Goal: Information Seeking & Learning: Learn about a topic

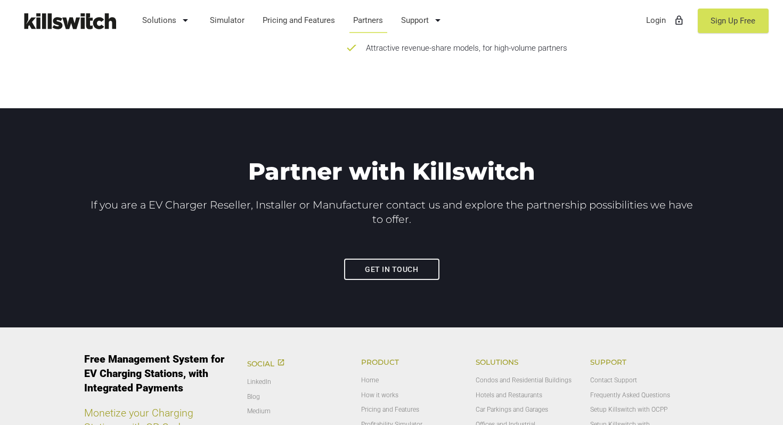
scroll to position [1500, 0]
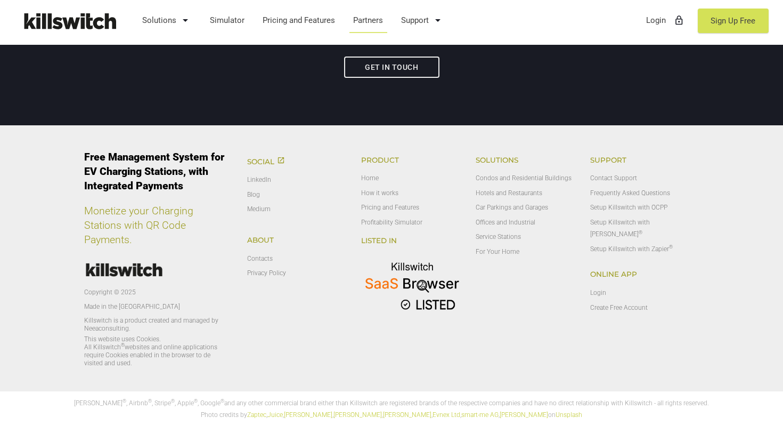
click at [434, 284] on img at bounding box center [412, 288] width 102 height 71
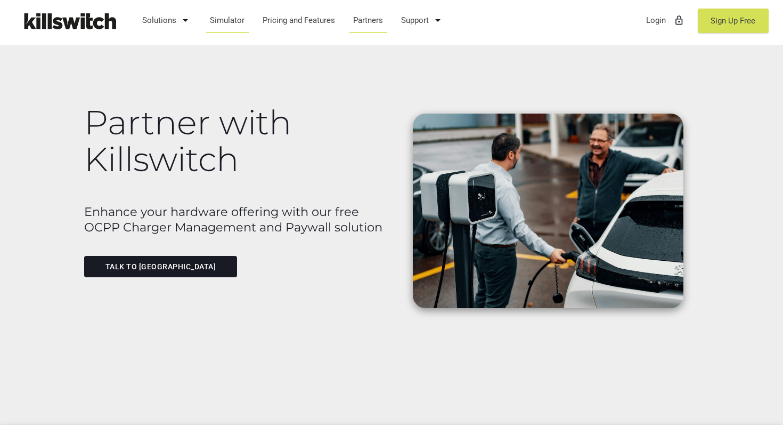
click at [233, 13] on link "Simulator" at bounding box center [227, 20] width 45 height 28
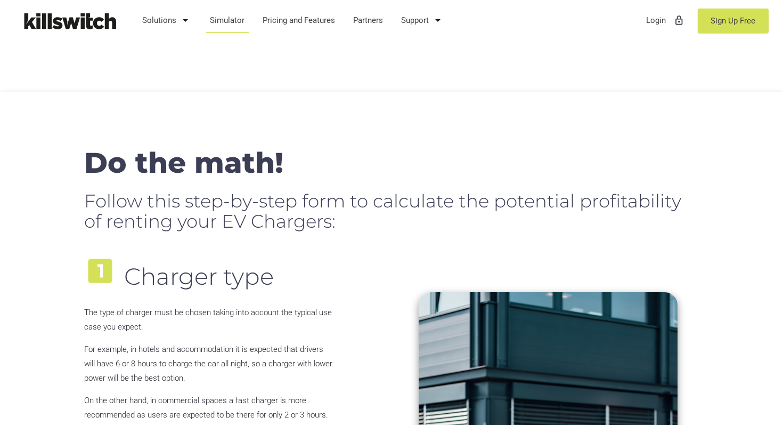
scroll to position [479, 0]
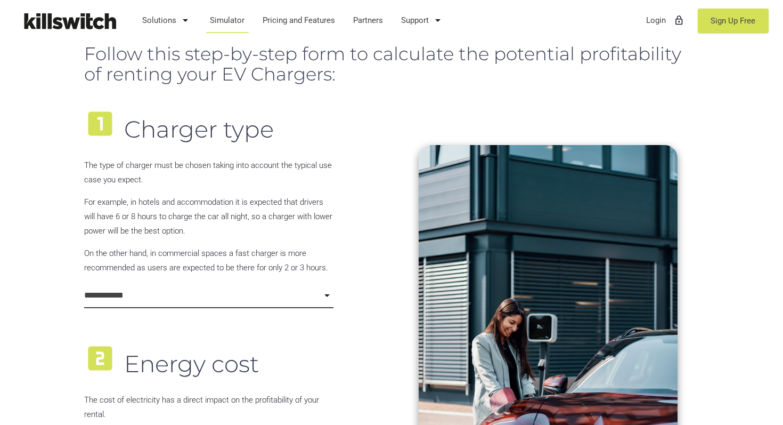
click at [143, 289] on input "**********" at bounding box center [208, 295] width 249 height 25
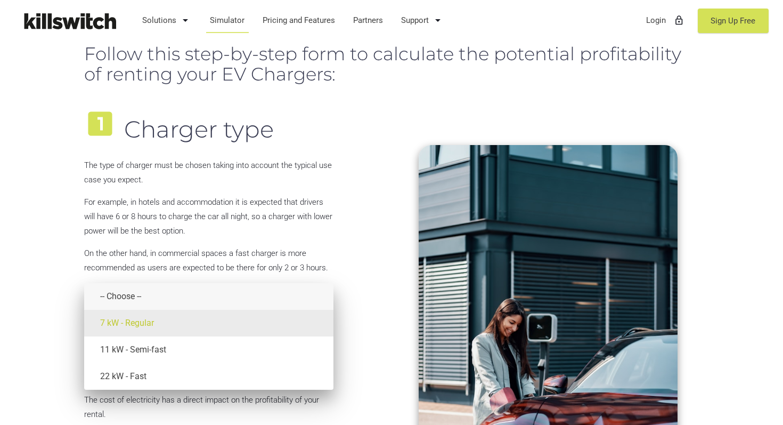
click at [143, 314] on span "7 kW - Regular" at bounding box center [216, 323] width 233 height 27
type input "**********"
type input "****"
type input "*"
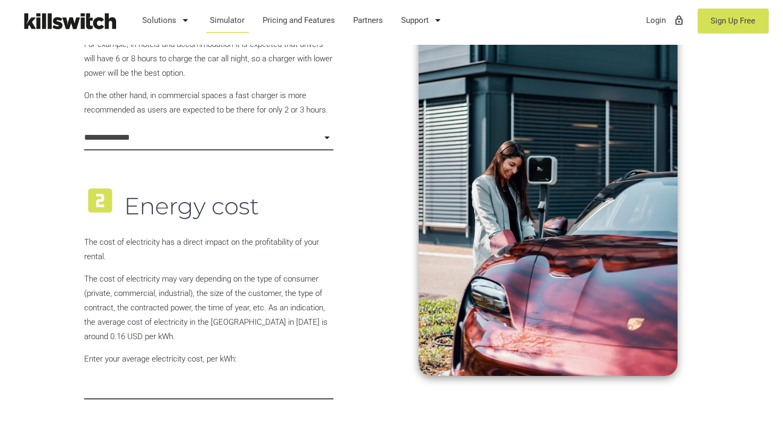
scroll to position [770, 0]
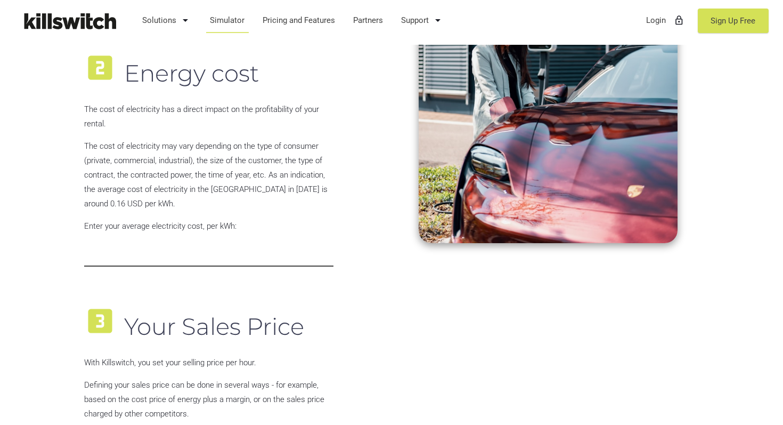
click at [175, 260] on input "****" at bounding box center [208, 253] width 249 height 25
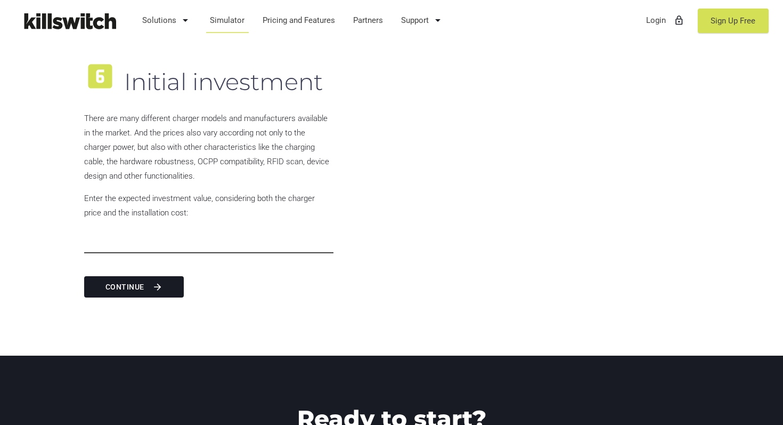
scroll to position [1835, 0]
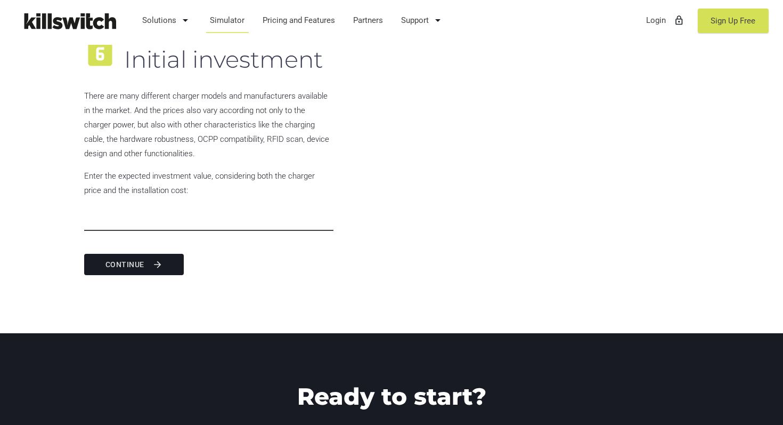
click at [162, 268] on icon "arrow_forward" at bounding box center [157, 264] width 11 height 19
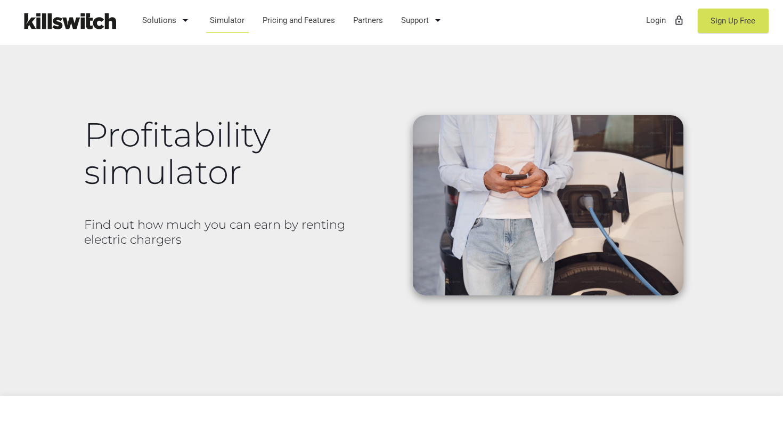
scroll to position [0, 0]
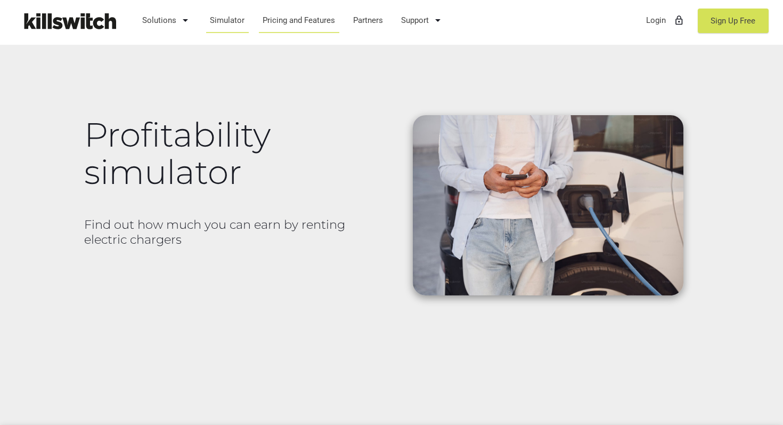
click at [290, 29] on link "Pricing and Features" at bounding box center [299, 20] width 83 height 28
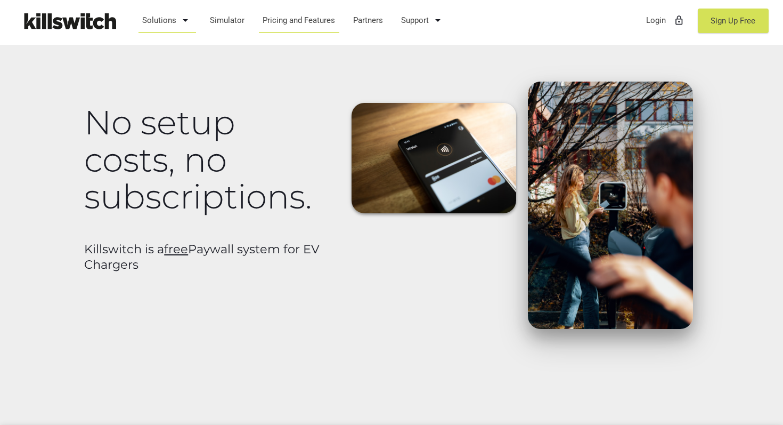
click at [170, 11] on link "Solutions arrow_drop_down" at bounding box center [167, 20] width 60 height 28
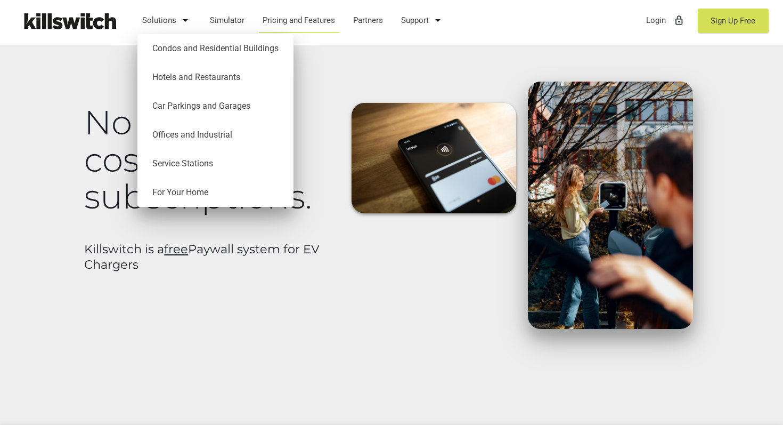
click at [446, 123] on img at bounding box center [434, 158] width 165 height 110
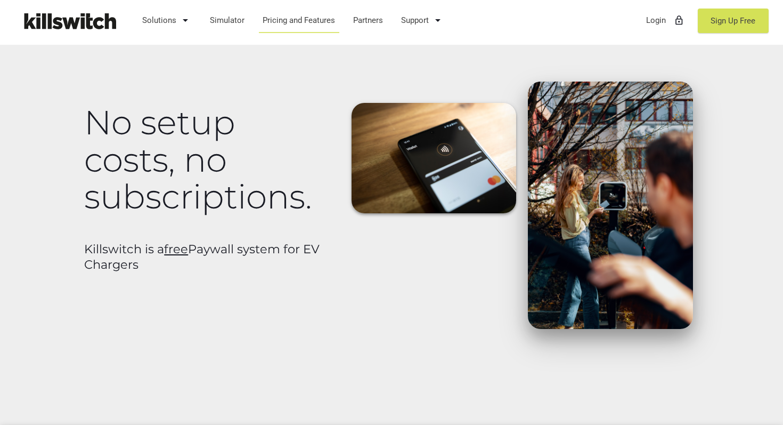
click at [79, 15] on img at bounding box center [69, 21] width 107 height 26
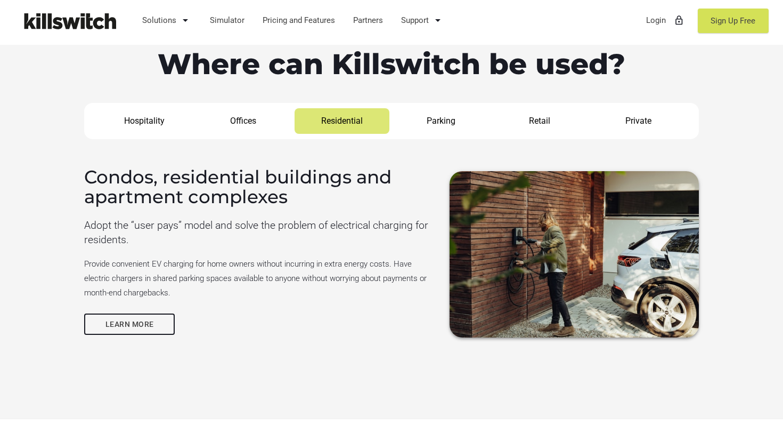
scroll to position [876, 0]
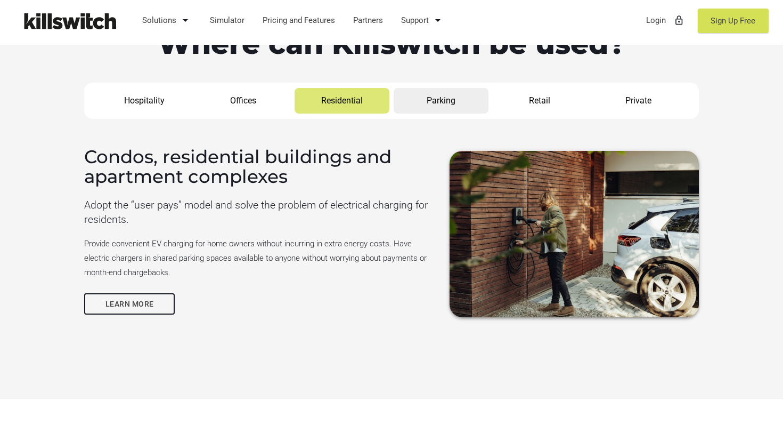
click at [436, 91] on link "Parking" at bounding box center [441, 101] width 95 height 26
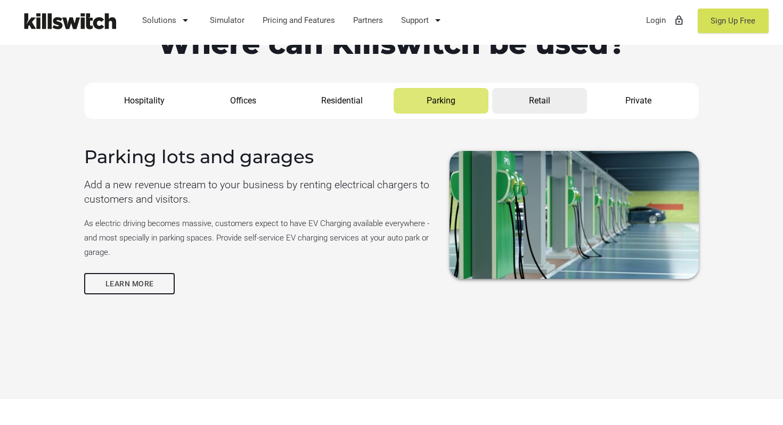
click at [501, 101] on link "Retail" at bounding box center [539, 101] width 95 height 26
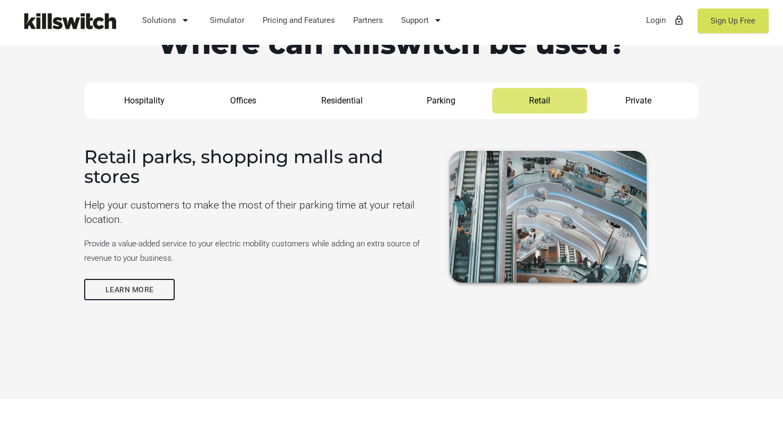
click at [573, 100] on link "Retail" at bounding box center [539, 101] width 95 height 26
click at [597, 101] on link "Private" at bounding box center [638, 101] width 95 height 26
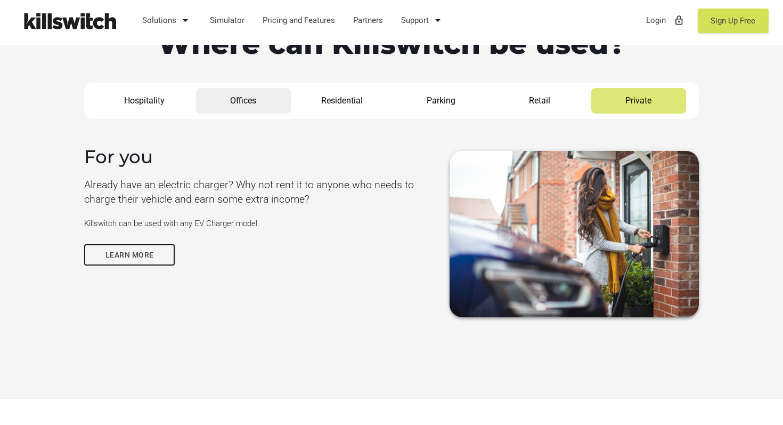
click at [240, 103] on link "Offices" at bounding box center [243, 101] width 95 height 26
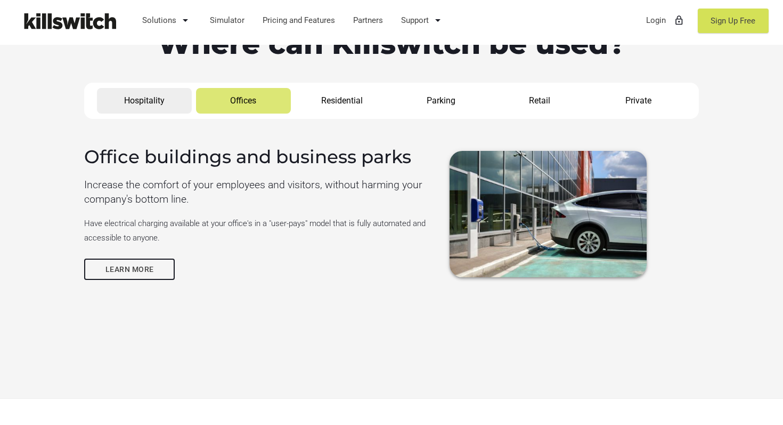
click at [166, 97] on link "Hospitality" at bounding box center [144, 101] width 95 height 26
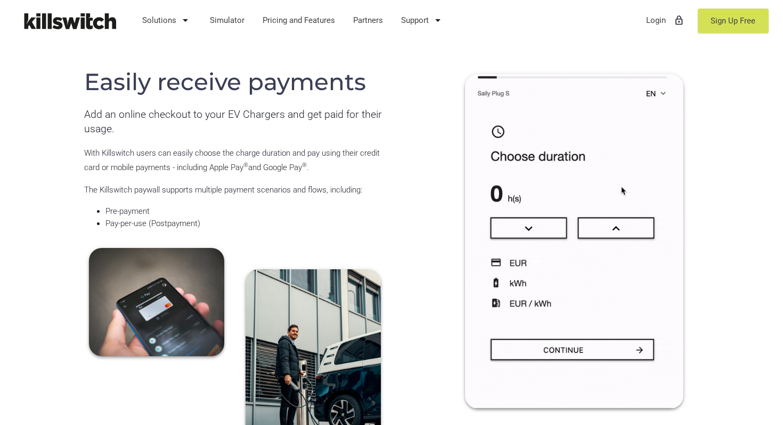
scroll to position [1372, 0]
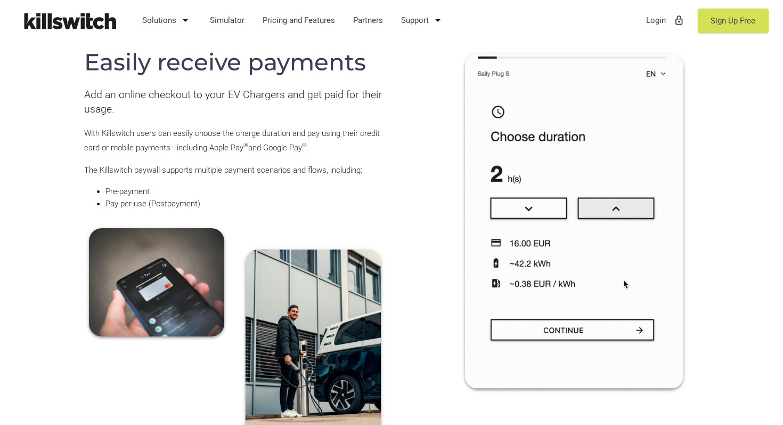
click at [478, 230] on img at bounding box center [574, 221] width 218 height 334
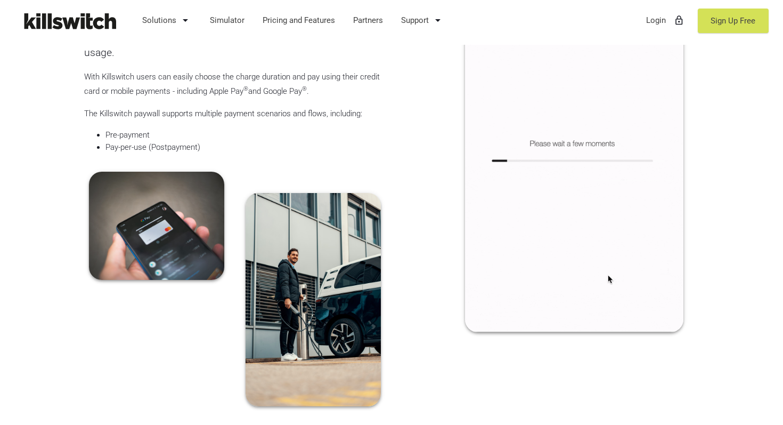
scroll to position [1424, 0]
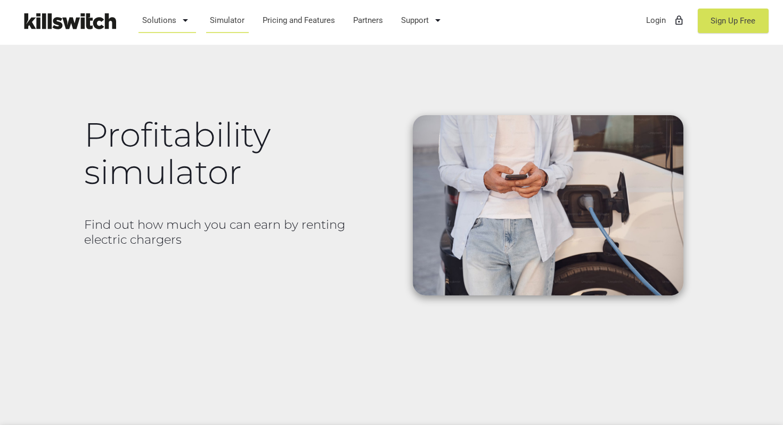
click at [152, 13] on link "Solutions arrow_drop_down" at bounding box center [167, 20] width 60 height 28
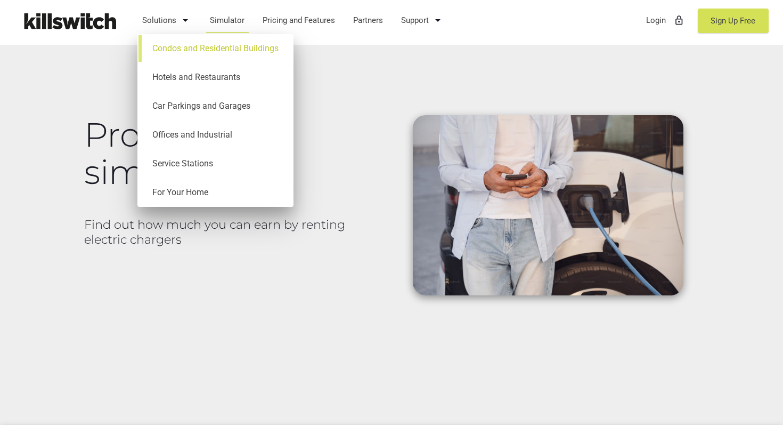
click at [230, 52] on link "Condos and Residential Buildings" at bounding box center [215, 48] width 145 height 29
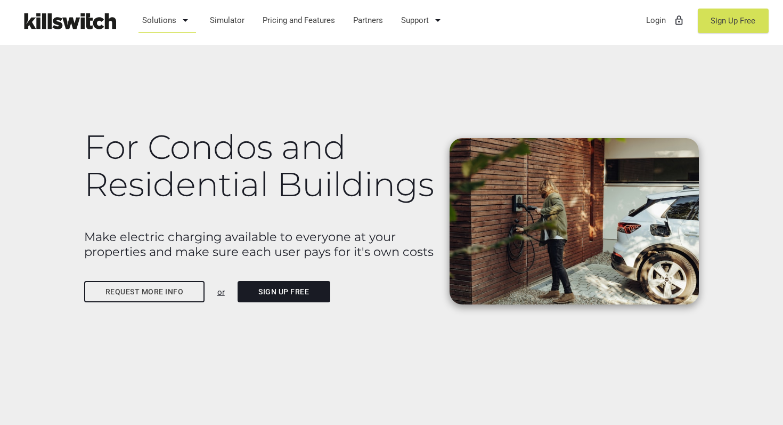
click at [96, 20] on img at bounding box center [69, 21] width 107 height 26
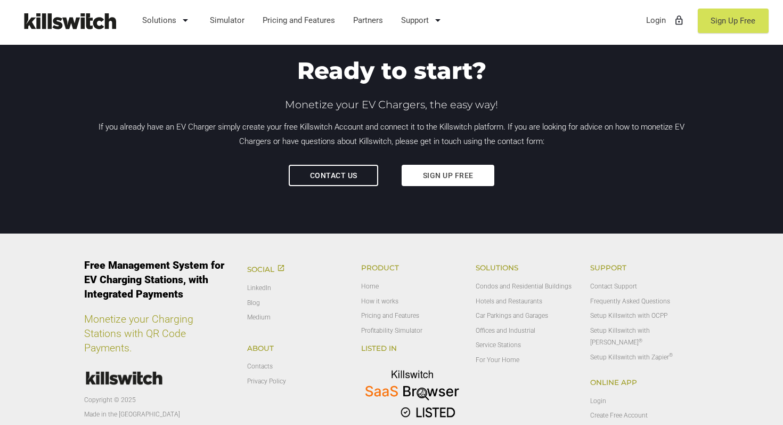
scroll to position [3479, 0]
